Goal: Navigation & Orientation: Go to known website

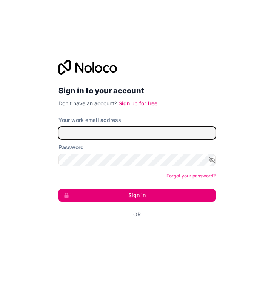
type input "**********"
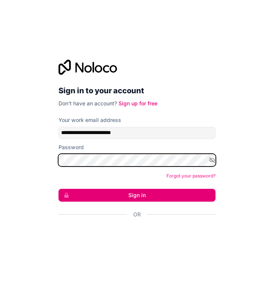
click at [137, 195] on button "Sign in" at bounding box center [136, 195] width 157 height 13
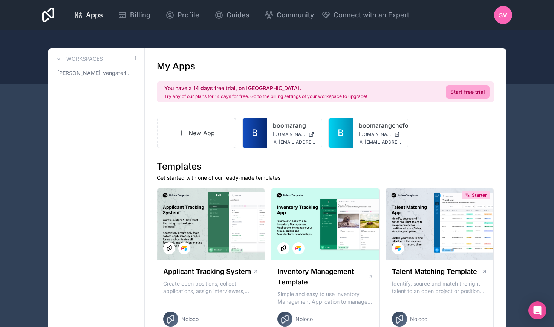
click at [273, 130] on div "boomarang [DOMAIN_NAME] [EMAIL_ADDRESS][DOMAIN_NAME]" at bounding box center [294, 133] width 55 height 30
click at [273, 132] on span "[DOMAIN_NAME]" at bounding box center [289, 135] width 32 height 6
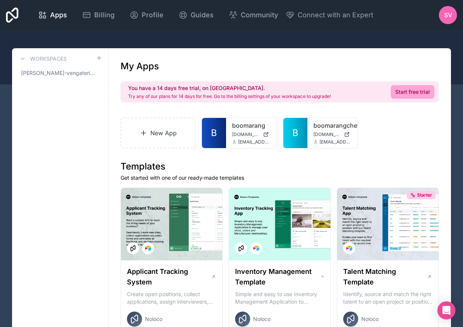
click at [72, 76] on span "[PERSON_NAME]-vengateri-workspace" at bounding box center [58, 73] width 75 height 8
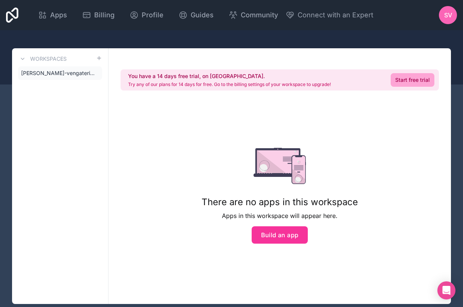
click at [67, 72] on span "[PERSON_NAME]-vengateri-workspace" at bounding box center [58, 73] width 75 height 8
click at [23, 57] on icon at bounding box center [23, 59] width 6 height 6
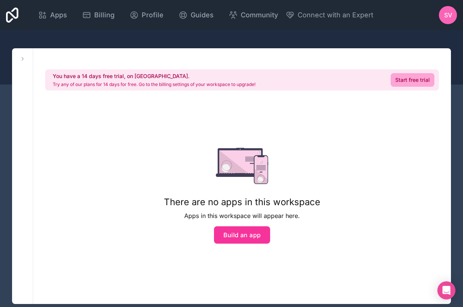
click at [67, 15] on span "Apps" at bounding box center [58, 15] width 17 height 11
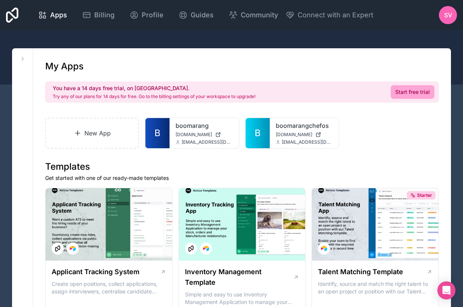
click at [192, 135] on span "[DOMAIN_NAME]" at bounding box center [194, 135] width 37 height 6
